Goal: Transaction & Acquisition: Purchase product/service

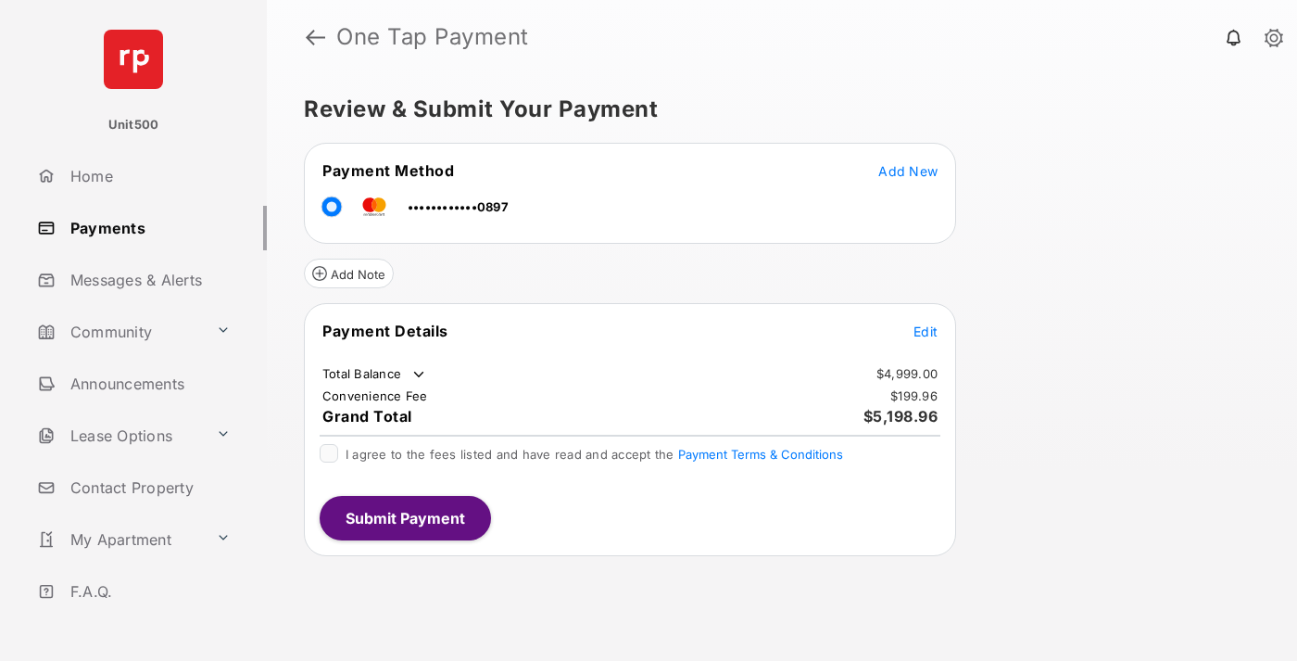
click at [926, 331] on span "Edit" at bounding box center [926, 331] width 24 height 16
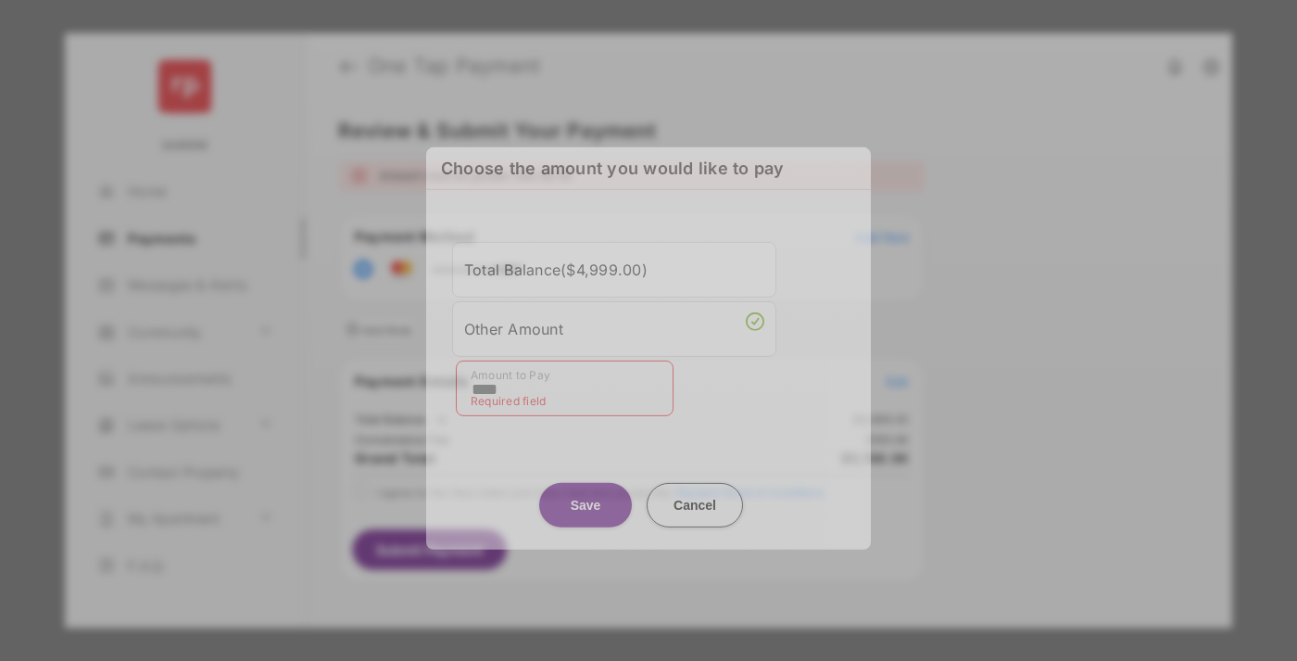
type input "****"
click at [586, 490] on button "Save" at bounding box center [585, 504] width 93 height 44
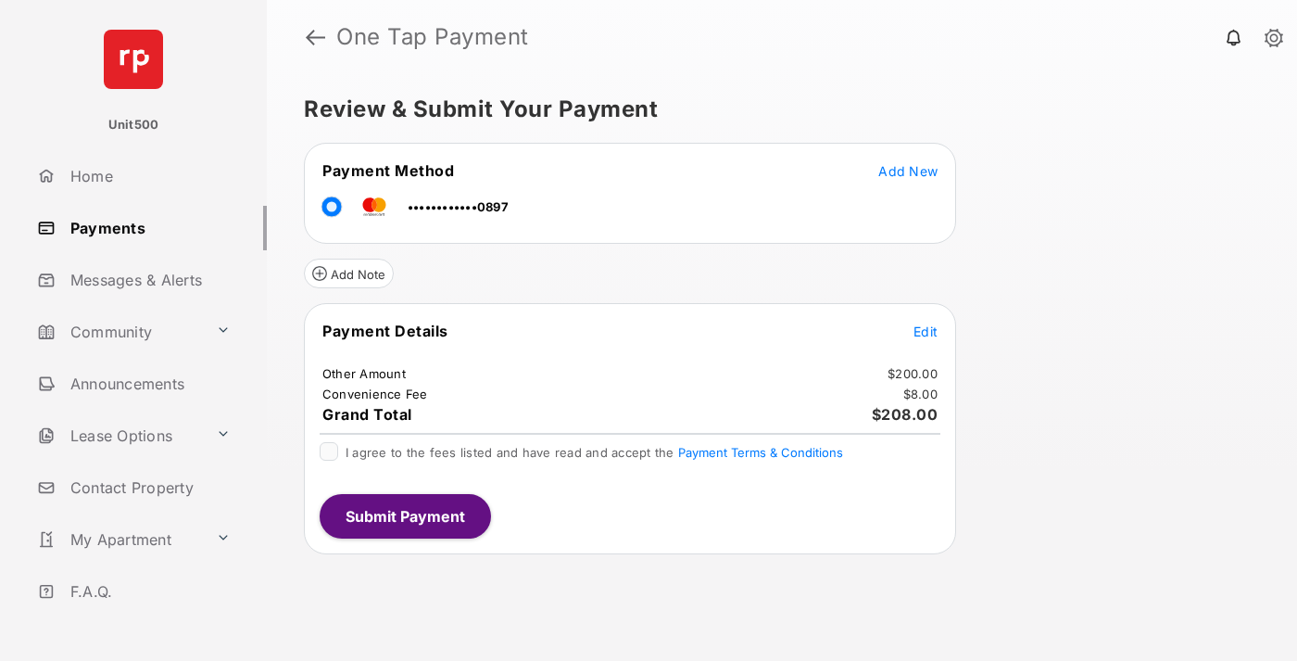
click at [926, 331] on span "Edit" at bounding box center [926, 331] width 24 height 16
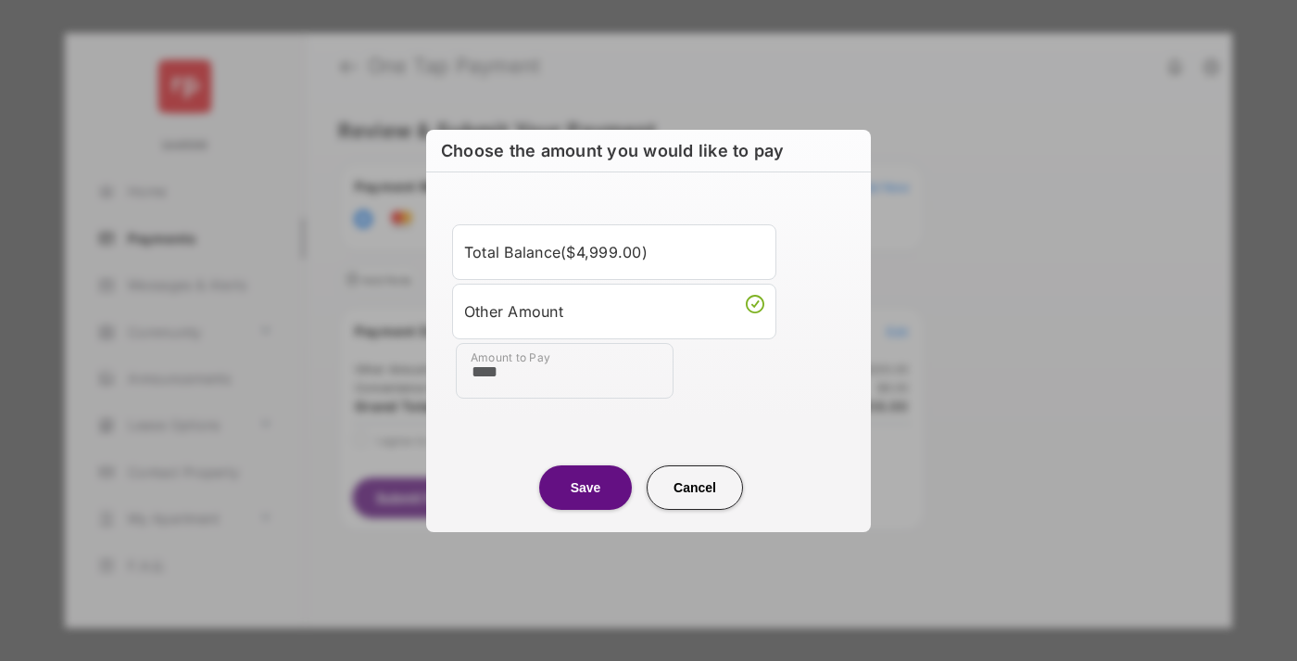
click at [586, 486] on button "Save" at bounding box center [585, 487] width 93 height 44
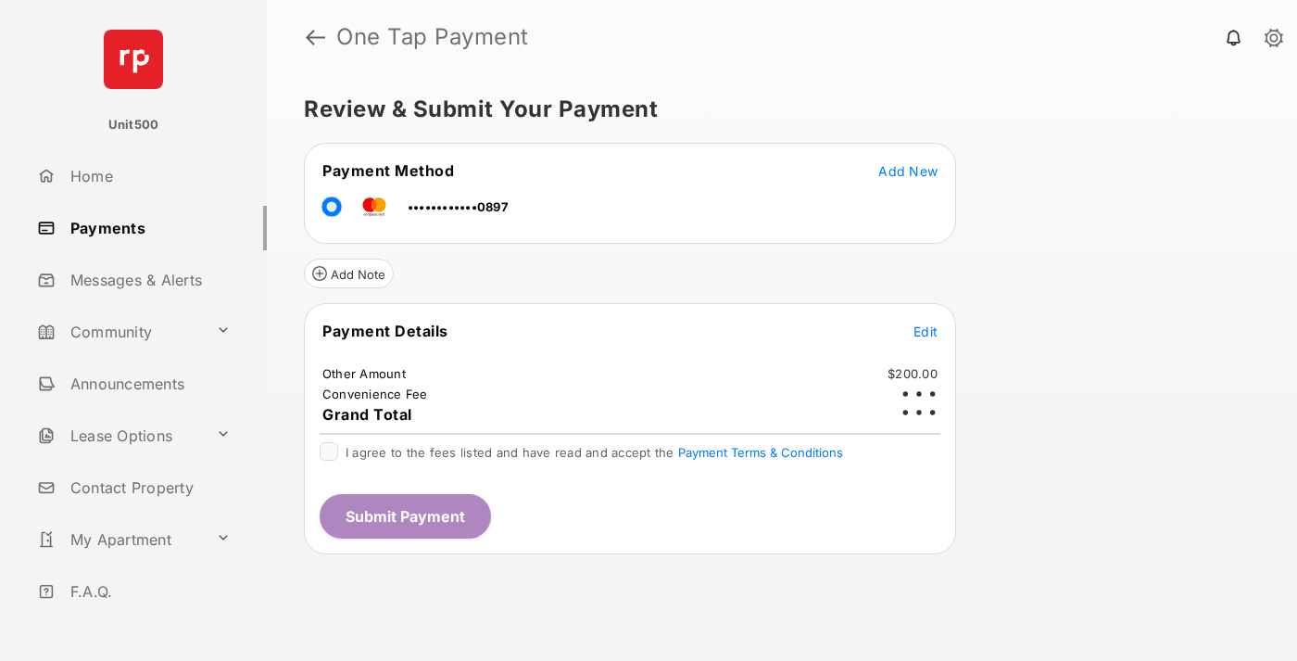
click at [404, 515] on button "Submit Payment" at bounding box center [405, 516] width 171 height 44
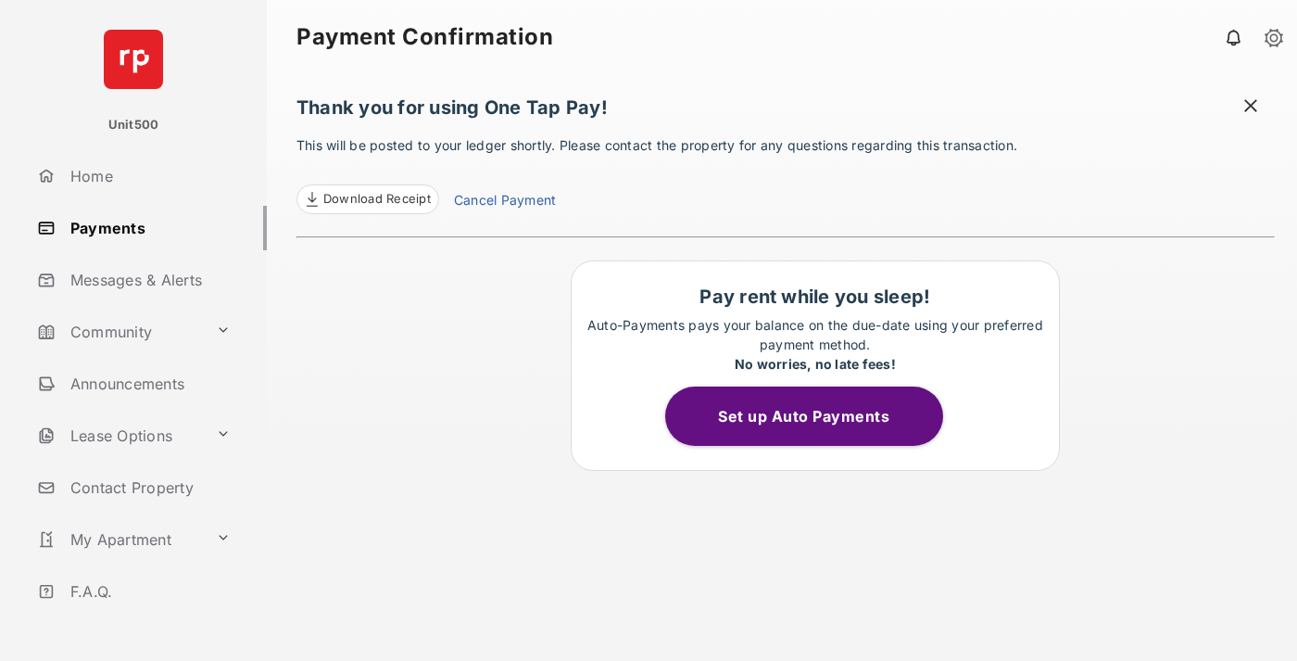
click at [367, 199] on span "Download Receipt" at bounding box center [376, 199] width 107 height 19
click at [1251, 107] on span at bounding box center [1250, 107] width 19 height 23
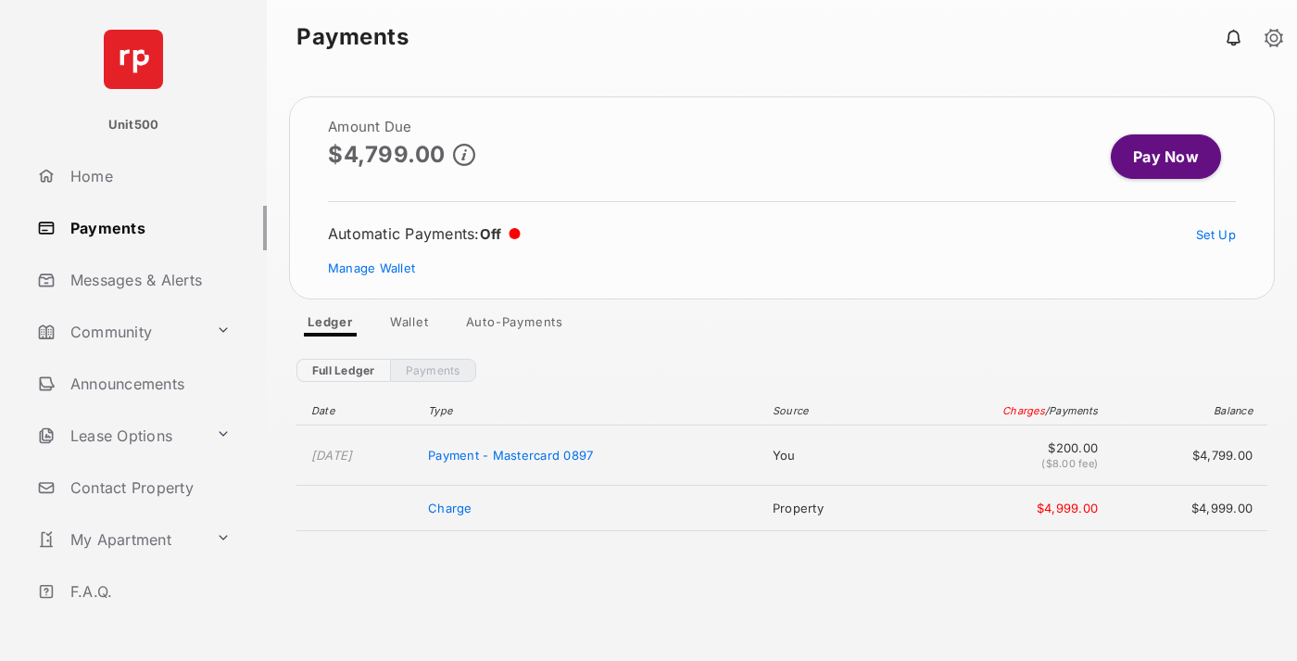
click at [372, 268] on link "Manage Wallet" at bounding box center [371, 267] width 87 height 15
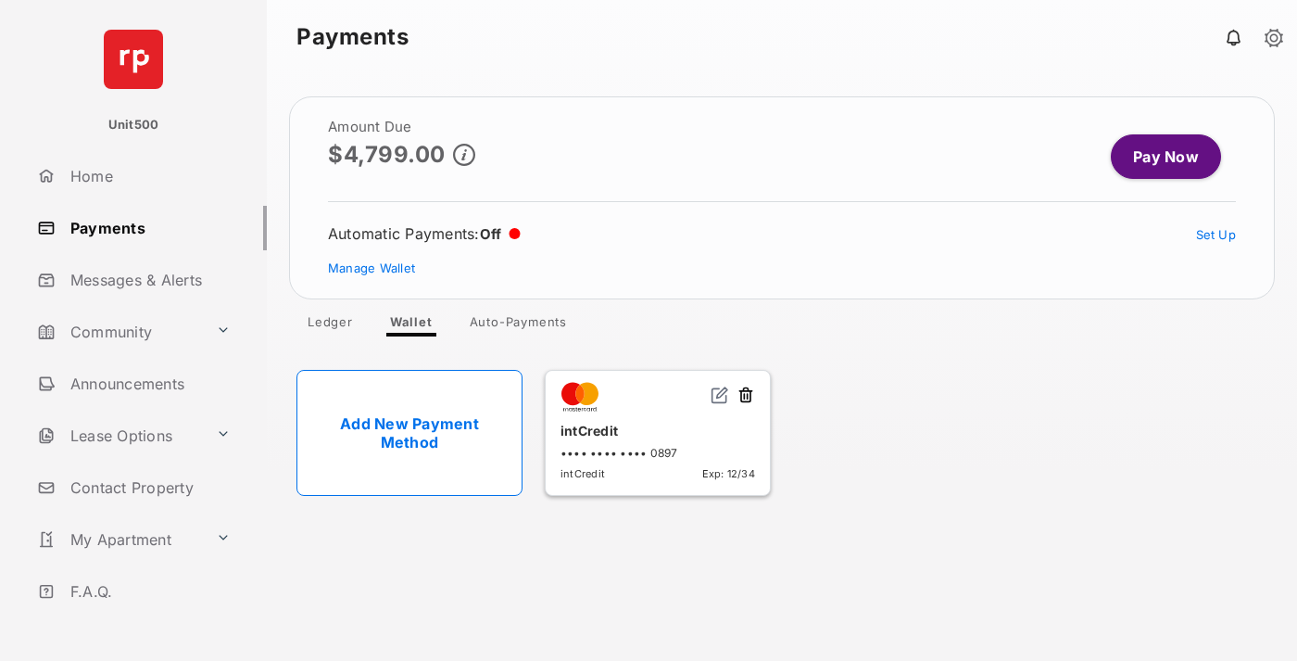
click at [746, 396] on button at bounding box center [746, 395] width 19 height 21
